Goal: Navigation & Orientation: Find specific page/section

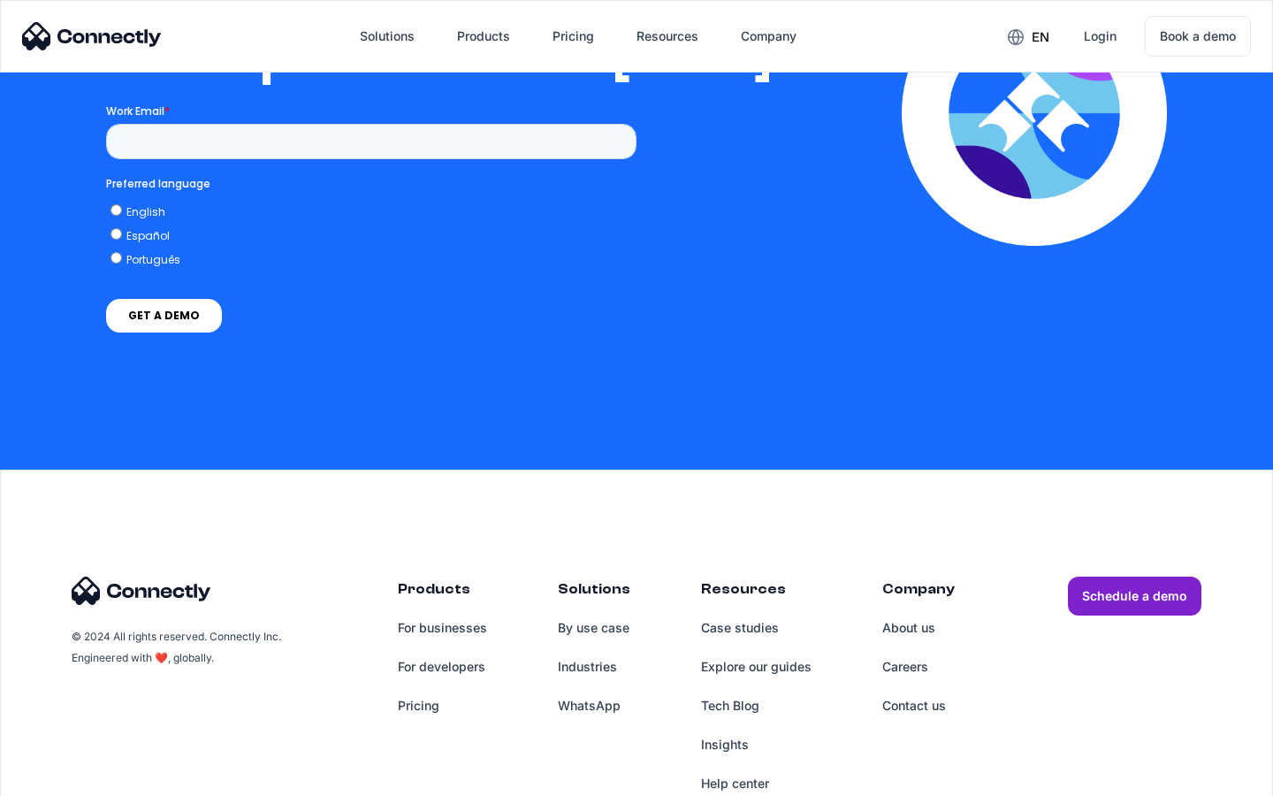
scroll to position [3613, 0]
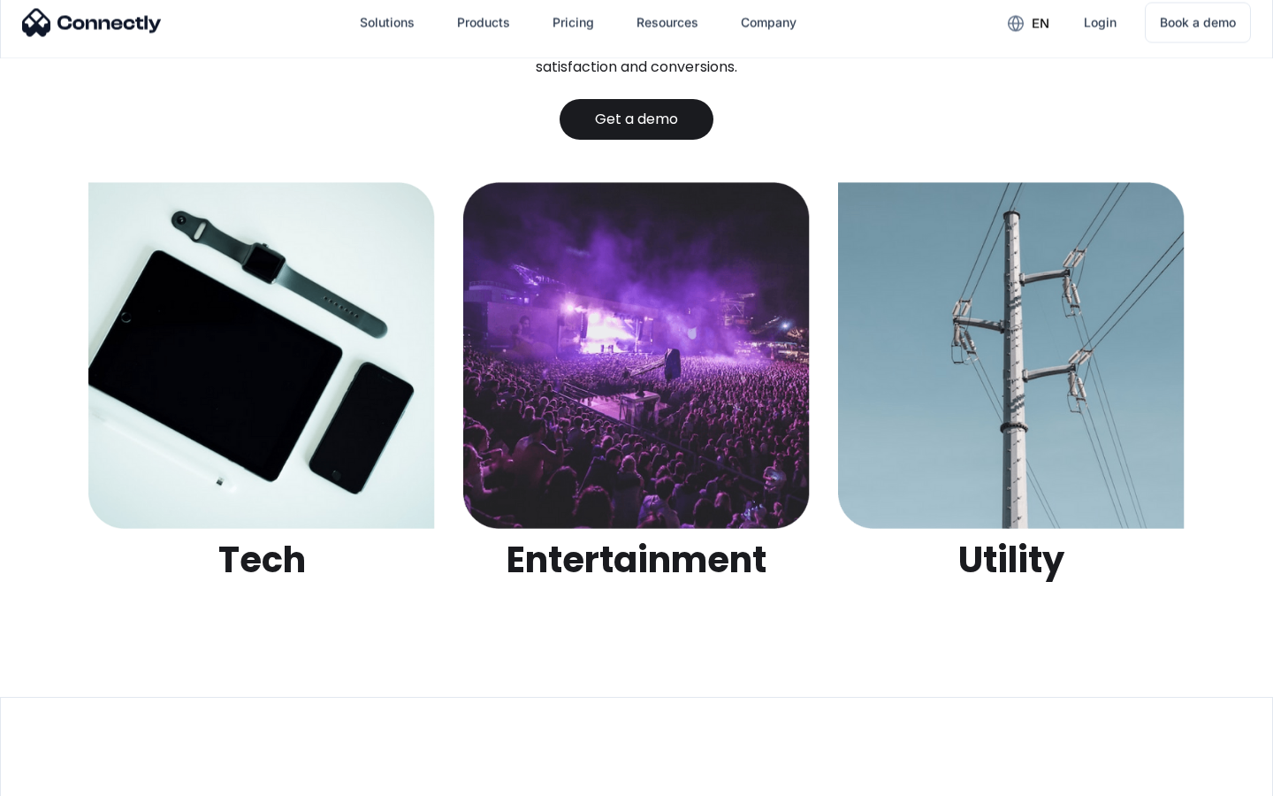
scroll to position [5579, 0]
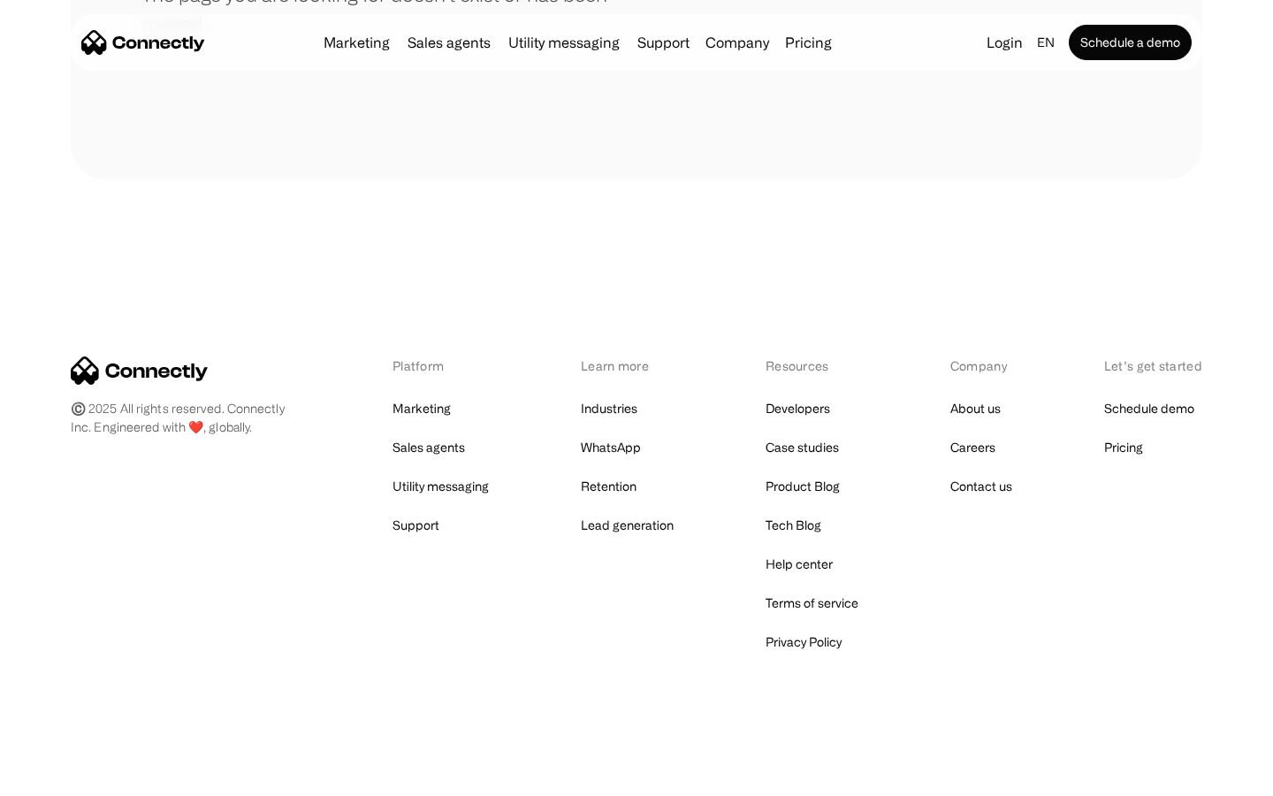
scroll to position [323, 0]
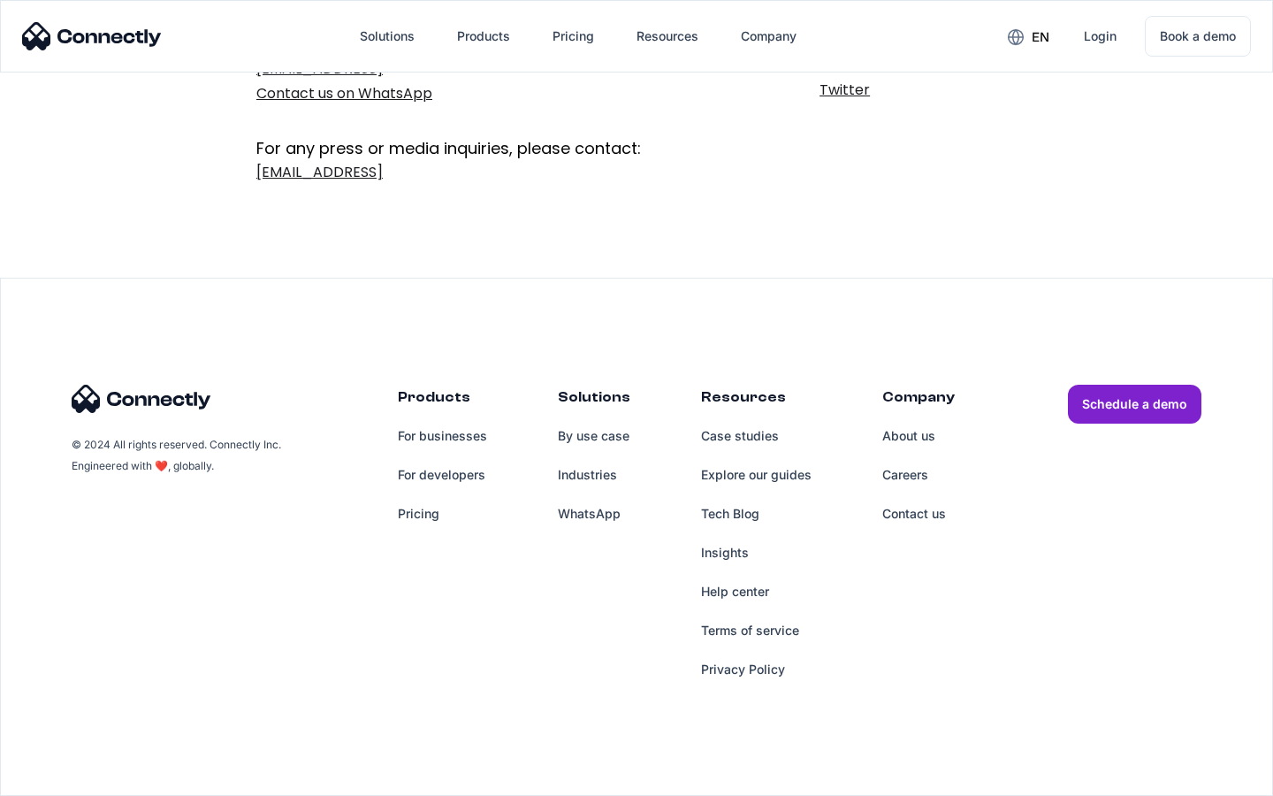
scroll to position [289, 0]
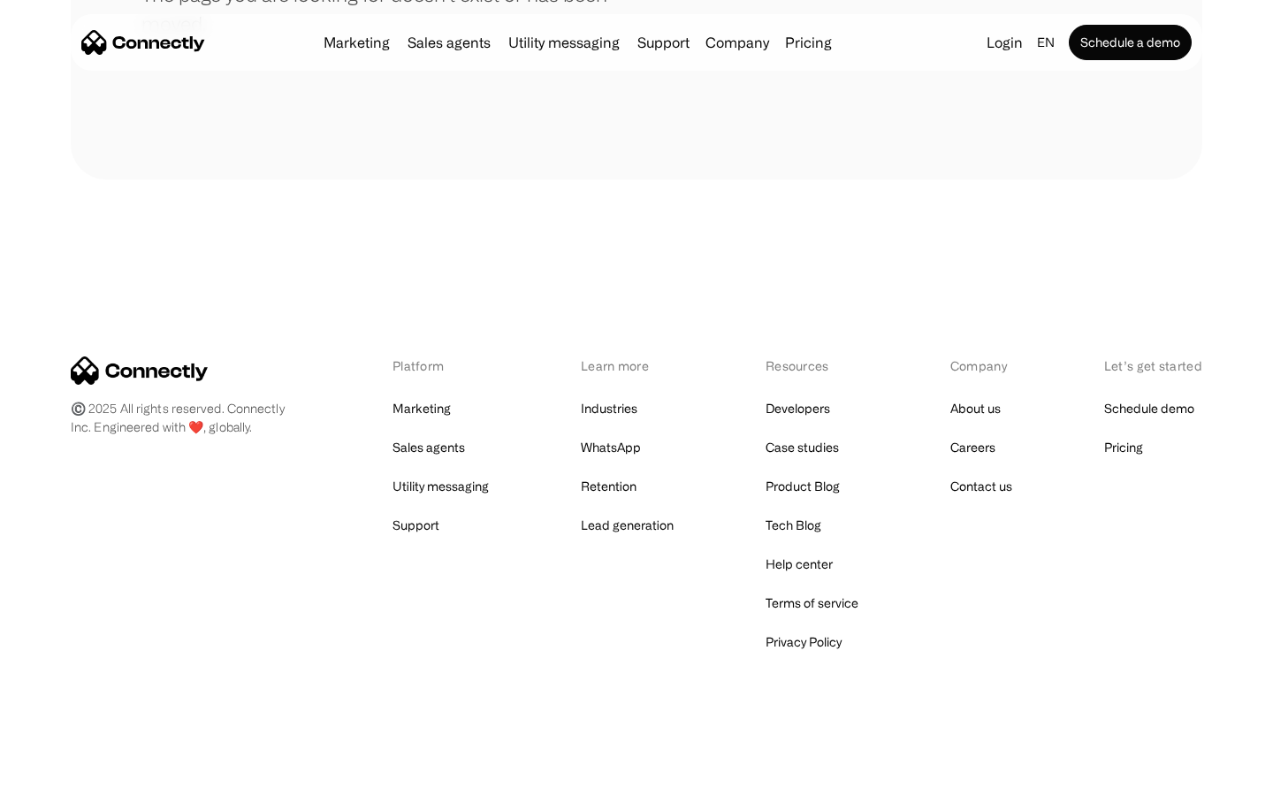
scroll to position [323, 0]
